Goal: Information Seeking & Learning: Learn about a topic

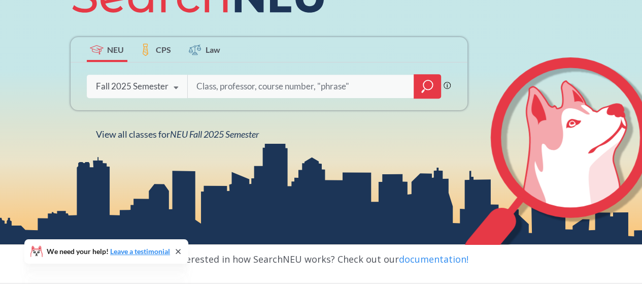
scroll to position [101, 0]
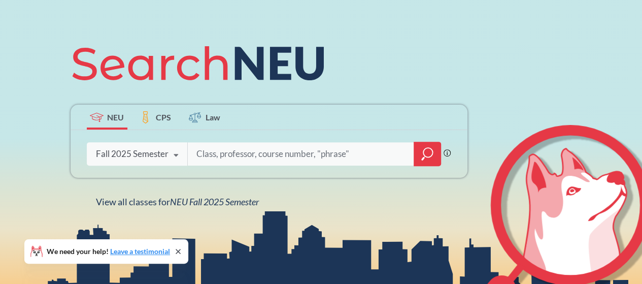
click at [150, 155] on div "Fall 2025 Semester" at bounding box center [132, 153] width 73 height 11
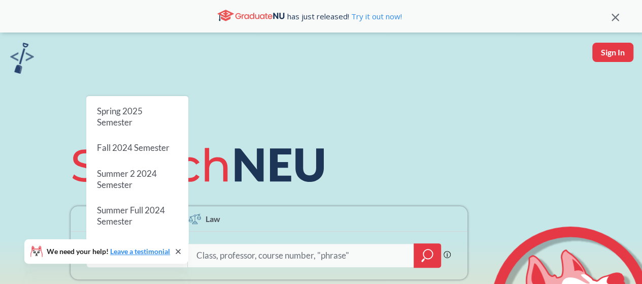
scroll to position [254, 0]
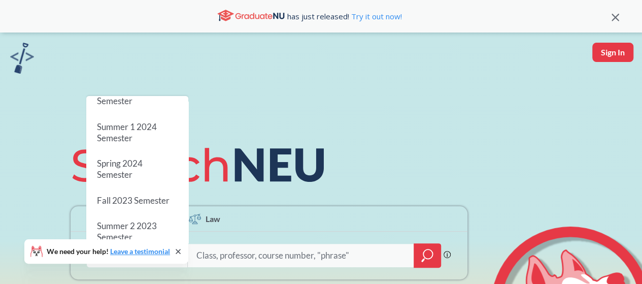
click at [479, 141] on div "NEU CPS Law Phrase search guarantees the exact search appears in the results. E…" at bounding box center [321, 222] width 642 height 381
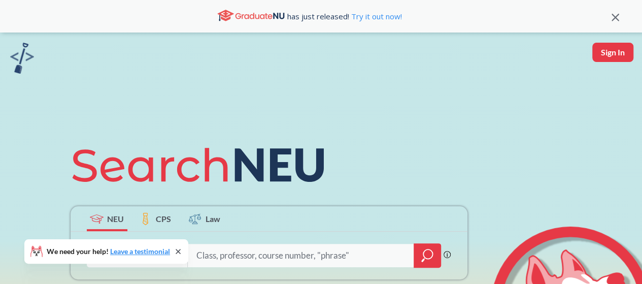
click at [179, 252] on icon at bounding box center [178, 251] width 8 height 8
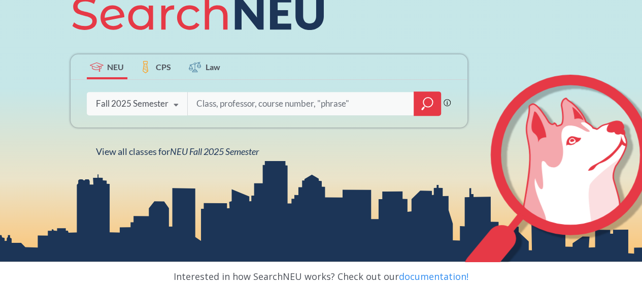
scroll to position [152, 0]
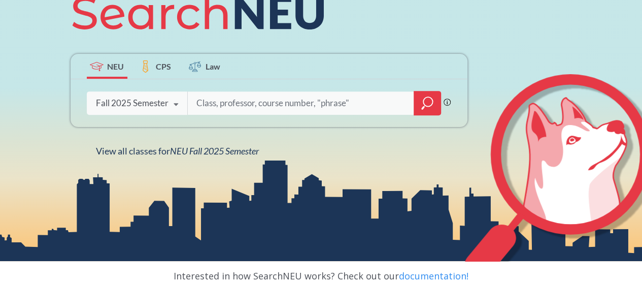
click at [159, 98] on div "Fall 2025 Semester" at bounding box center [132, 102] width 73 height 11
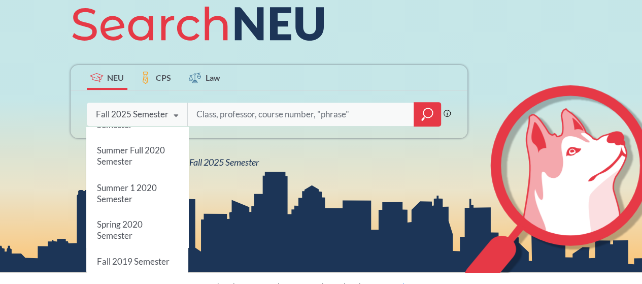
scroll to position [183, 0]
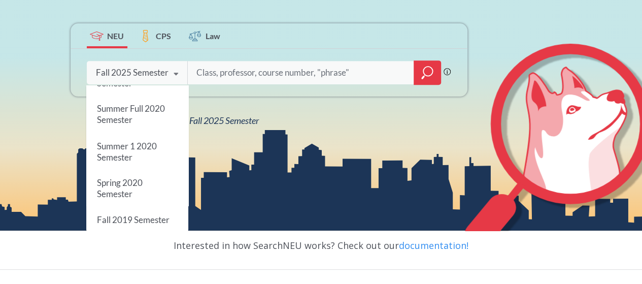
click at [276, 75] on input "search" at bounding box center [300, 72] width 211 height 21
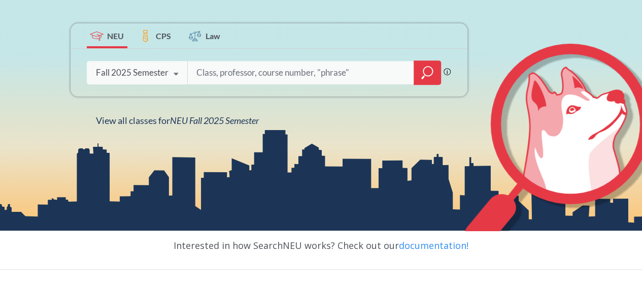
click at [299, 73] on input "search" at bounding box center [300, 72] width 211 height 21
click at [330, 81] on input "search" at bounding box center [300, 72] width 211 height 21
click at [159, 71] on div "Fall 2025 Semester" at bounding box center [132, 72] width 73 height 11
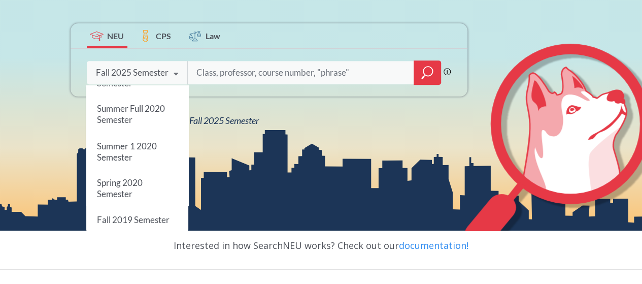
scroll to position [0, 0]
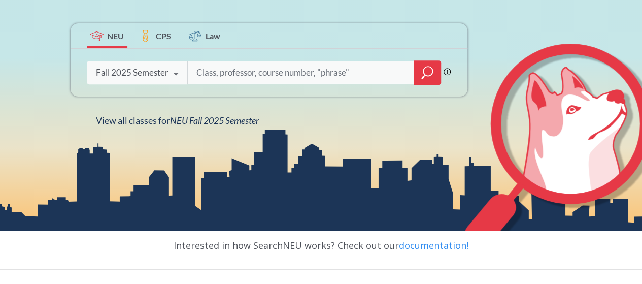
click at [226, 70] on input "search" at bounding box center [300, 72] width 211 height 21
type input "INFO 5001"
click at [178, 74] on icon at bounding box center [175, 74] width 19 height 28
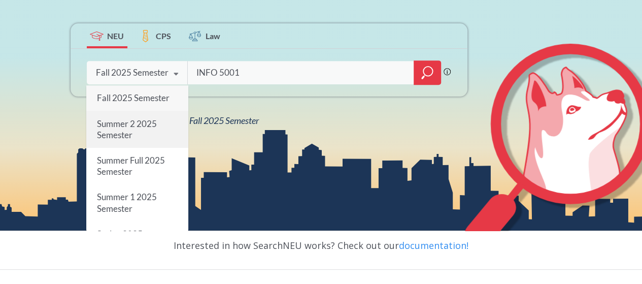
click at [160, 133] on div "Summer 2 2025 Semester" at bounding box center [137, 129] width 102 height 37
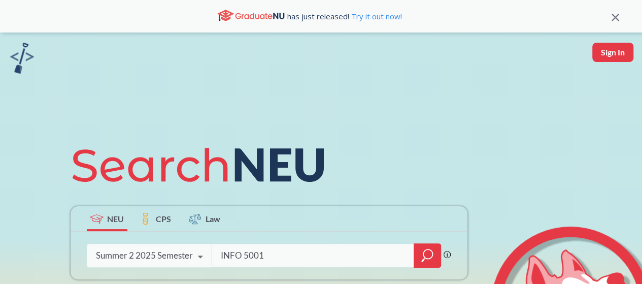
scroll to position [203, 0]
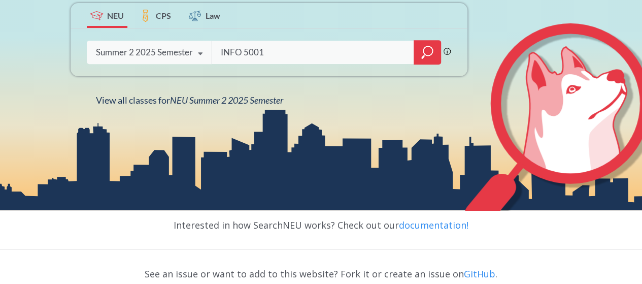
click at [176, 44] on div "Summer 2 2025 Semester Fall 2025 Semester Summer 2 2025 Semester Summer Full 20…" at bounding box center [149, 52] width 125 height 25
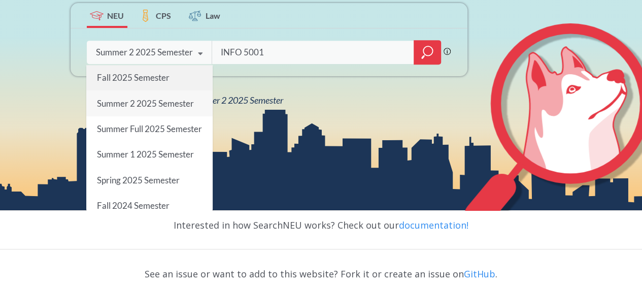
click at [177, 71] on div "Fall 2025 Semester" at bounding box center [149, 77] width 126 height 25
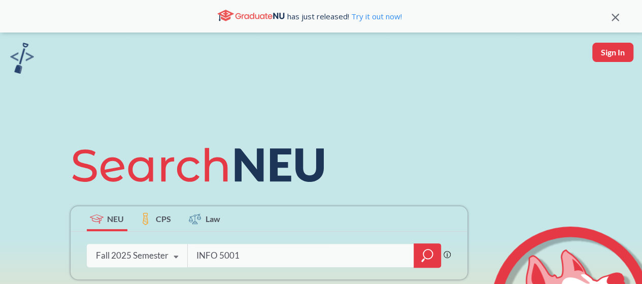
click at [428, 257] on icon "magnifying glass" at bounding box center [427, 255] width 12 height 14
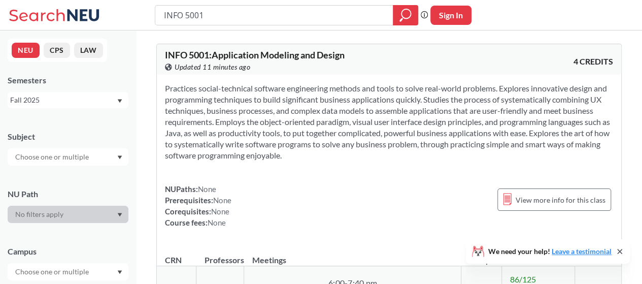
click at [103, 104] on div "Fall 2025" at bounding box center [63, 99] width 106 height 11
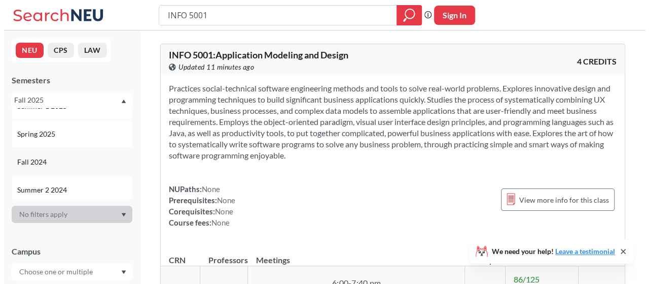
scroll to position [101, 0]
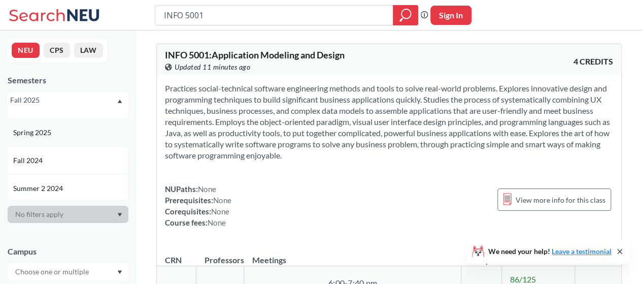
click at [80, 138] on div "Spring 2025" at bounding box center [68, 132] width 121 height 28
click at [92, 101] on div "Spring 2025" at bounding box center [63, 99] width 106 height 11
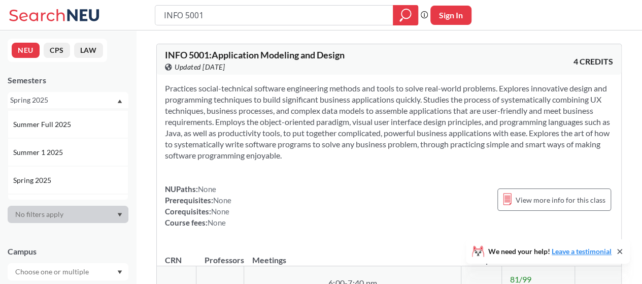
scroll to position [152, 0]
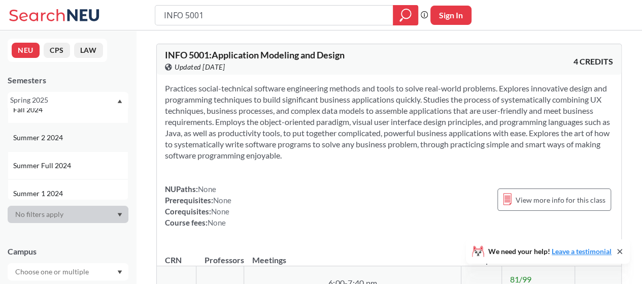
click at [79, 139] on div "Summer 2 2024" at bounding box center [70, 137] width 115 height 11
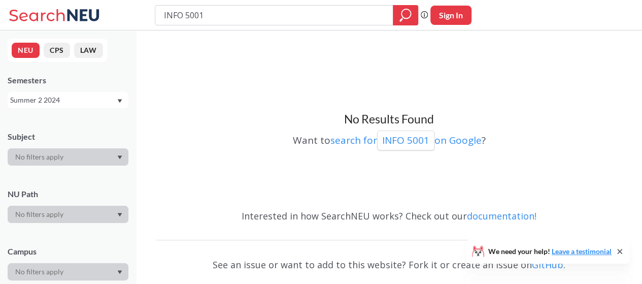
click at [69, 105] on div "Summer 2 2024" at bounding box center [63, 99] width 106 height 11
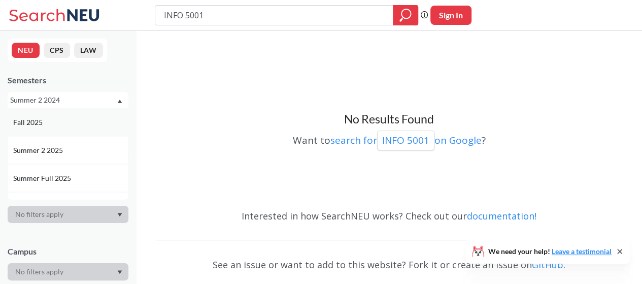
click at [85, 128] on div "Fall 2025" at bounding box center [68, 122] width 121 height 28
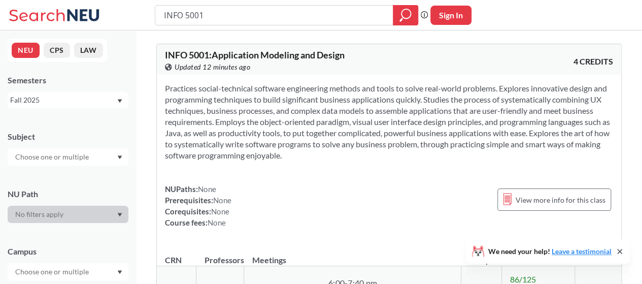
click at [100, 100] on div "Fall 2025" at bounding box center [63, 99] width 106 height 11
click at [83, 131] on div "Spring 2025" at bounding box center [70, 132] width 115 height 11
click at [77, 107] on div "Spring 2025" at bounding box center [68, 100] width 121 height 16
click at [89, 99] on div "Spring 2025" at bounding box center [63, 99] width 106 height 11
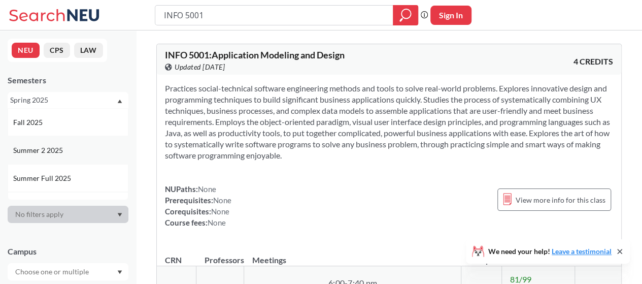
click at [66, 144] on div "Summer 2 2025" at bounding box center [68, 150] width 121 height 28
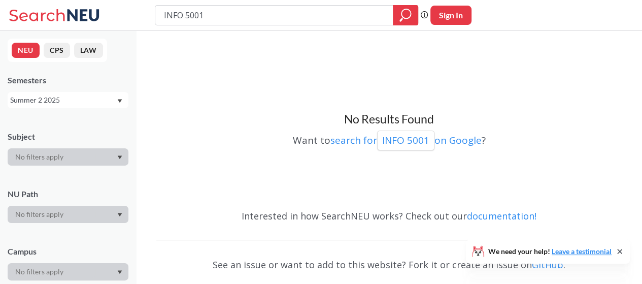
click at [84, 99] on div "Summer 2 2025" at bounding box center [63, 99] width 106 height 11
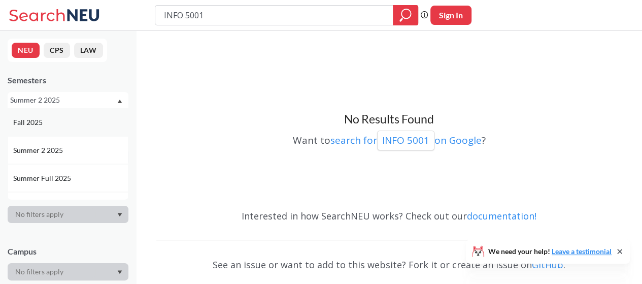
click at [77, 121] on div "Fall 2025" at bounding box center [70, 122] width 115 height 11
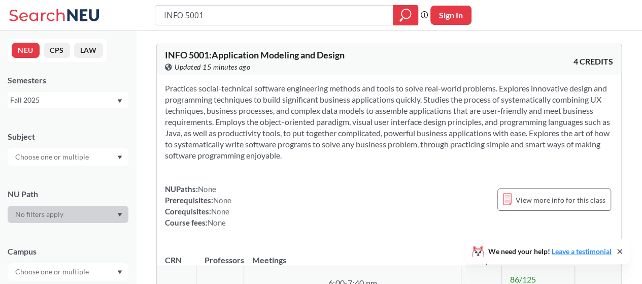
click at [77, 98] on div "Fall 2025" at bounding box center [63, 99] width 106 height 11
click at [75, 153] on div "Summer 1 2025" at bounding box center [70, 155] width 115 height 11
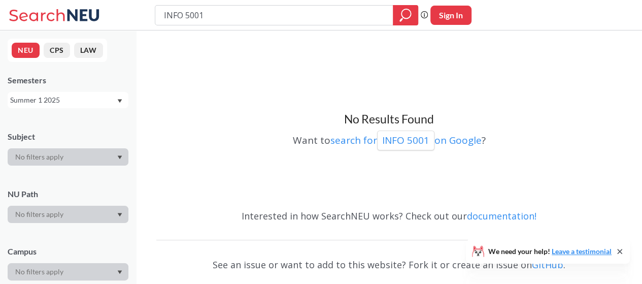
click at [87, 100] on div "Summer 1 2025" at bounding box center [63, 99] width 106 height 11
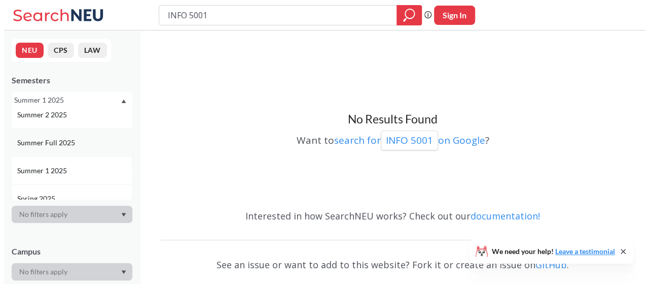
scroll to position [101, 0]
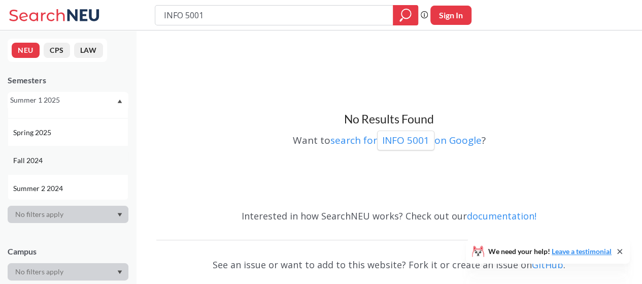
click at [64, 159] on div "Fall 2024" at bounding box center [70, 160] width 115 height 11
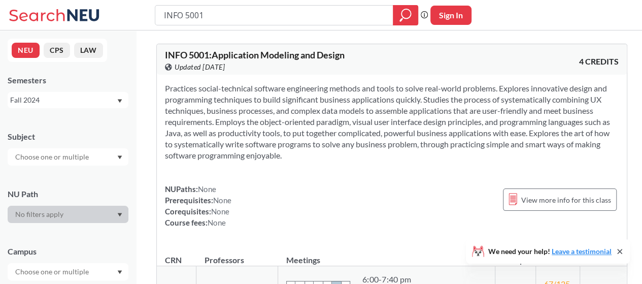
click at [80, 99] on div "Fall 2024" at bounding box center [63, 99] width 106 height 11
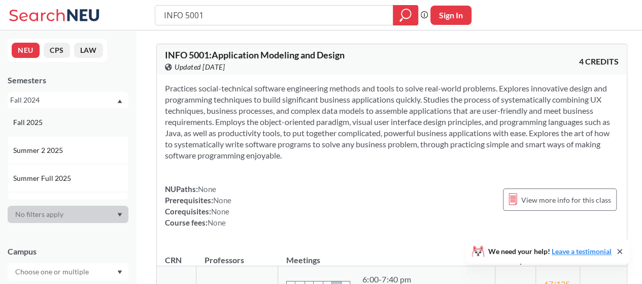
click at [63, 122] on div "Fall 2025" at bounding box center [70, 122] width 115 height 11
